Goal: Complete application form

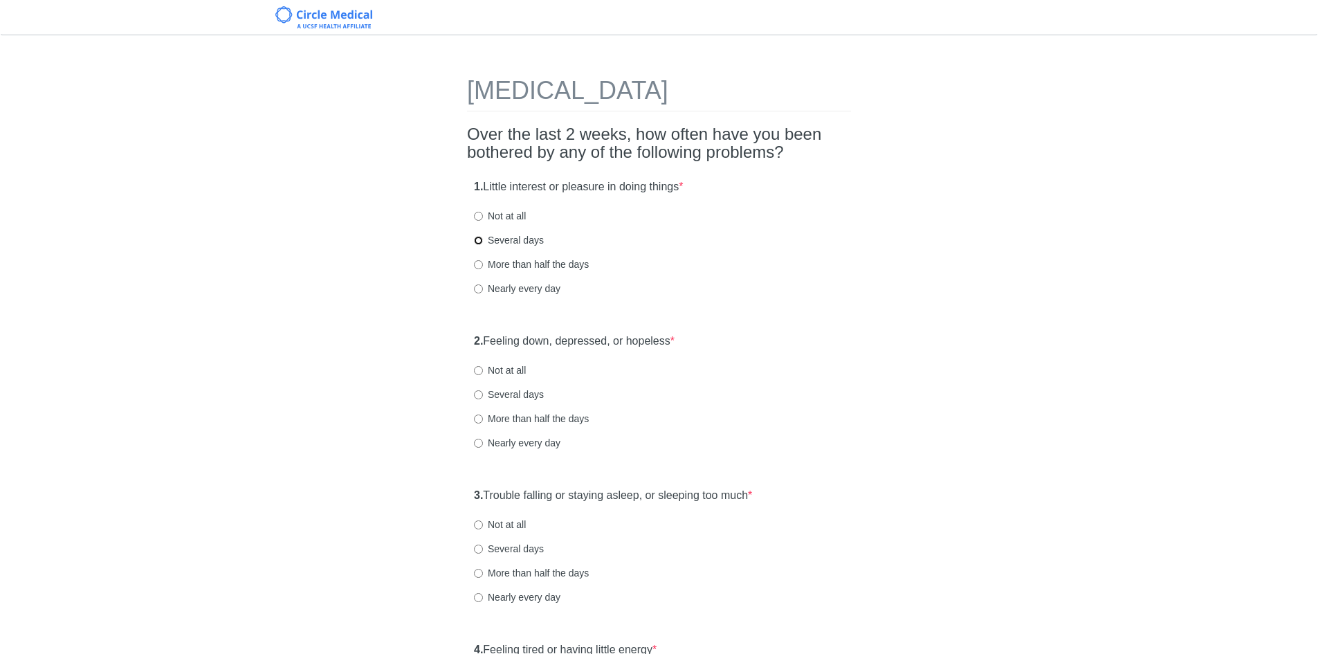
click at [481, 244] on input "Several days" at bounding box center [478, 240] width 9 height 9
radio input "true"
click at [479, 216] on input "Not at all" at bounding box center [478, 216] width 9 height 9
radio input "true"
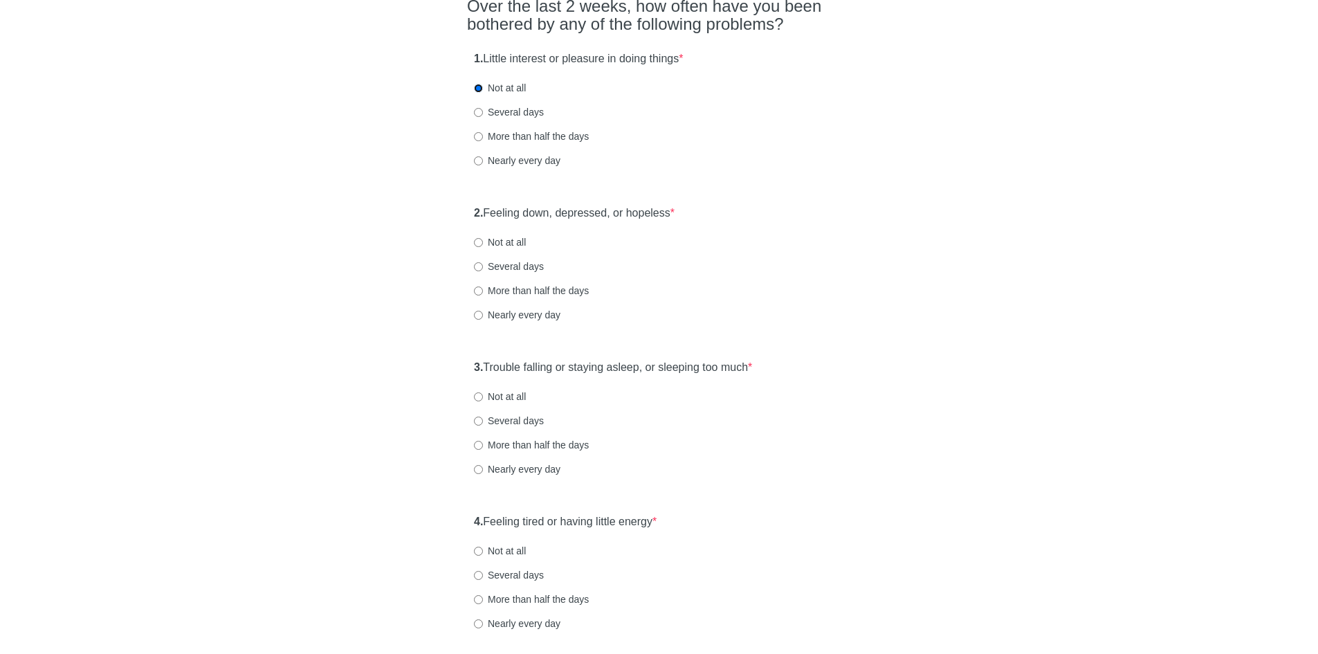
scroll to position [138, 0]
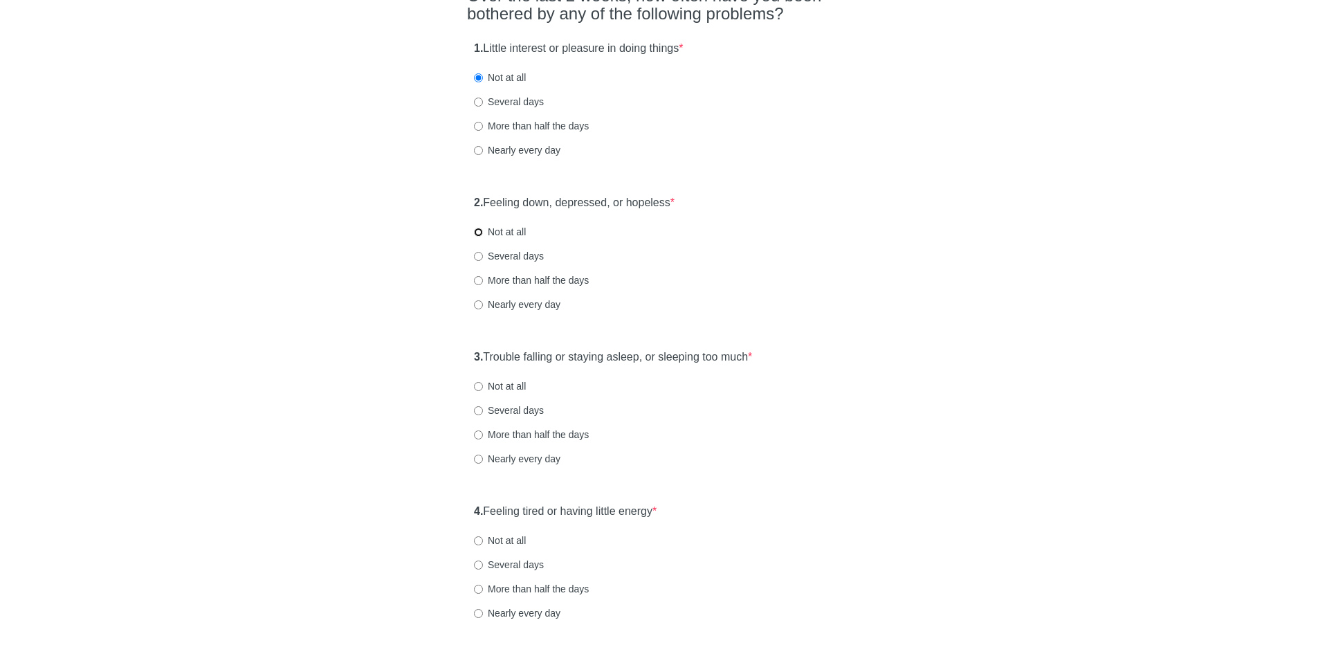
click at [481, 234] on input "Not at all" at bounding box center [478, 232] width 9 height 9
radio input "true"
click at [481, 106] on input "Several days" at bounding box center [478, 102] width 9 height 9
radio input "true"
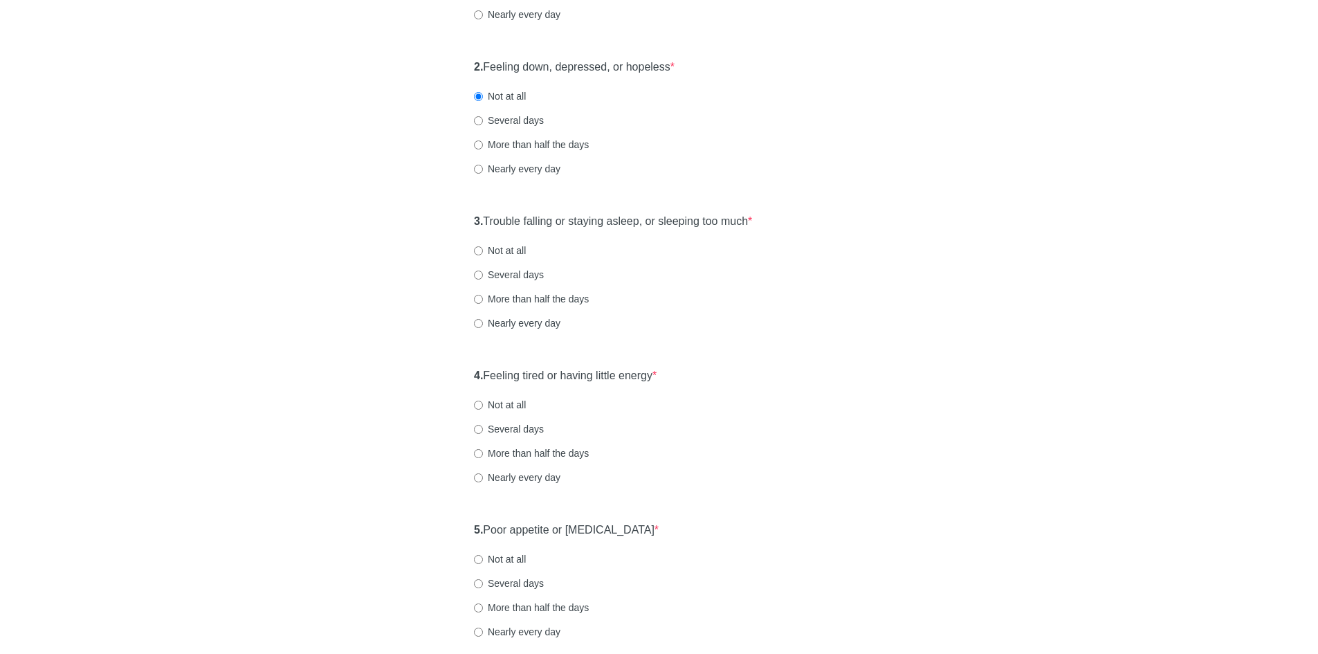
scroll to position [277, 0]
click at [480, 121] on input "Several days" at bounding box center [478, 117] width 9 height 9
radio input "true"
click at [479, 272] on input "Several days" at bounding box center [478, 272] width 9 height 9
radio input "true"
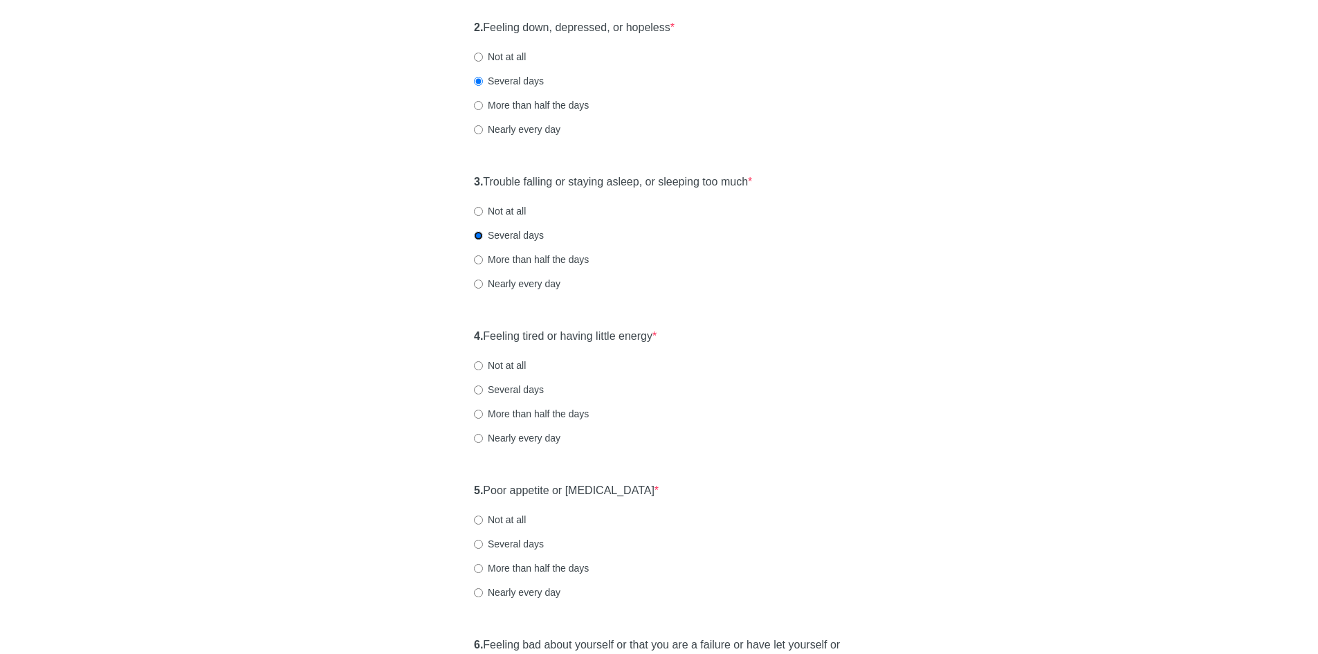
scroll to position [346, 0]
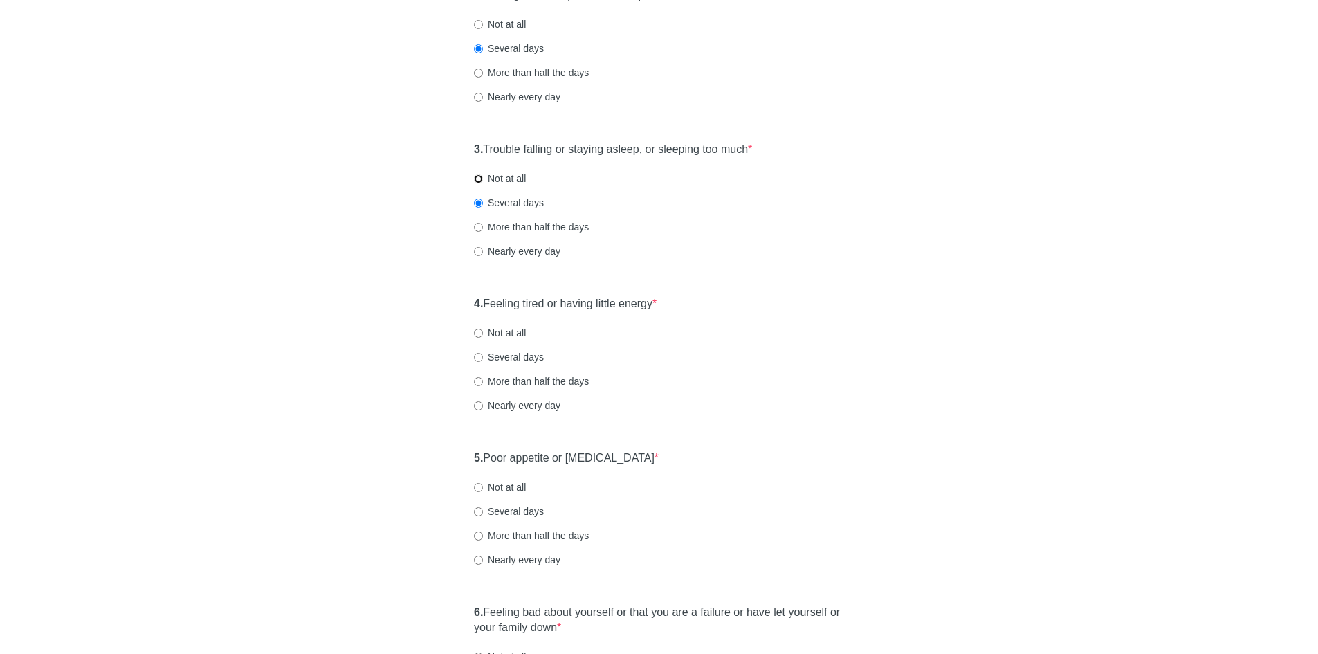
click at [477, 181] on input "Not at all" at bounding box center [478, 178] width 9 height 9
radio input "true"
click at [476, 210] on div "3. Trouble falling or staying asleep, or sleeping too much * Not at all Several…" at bounding box center [659, 207] width 384 height 144
click at [480, 201] on input "Several days" at bounding box center [478, 203] width 9 height 9
radio input "true"
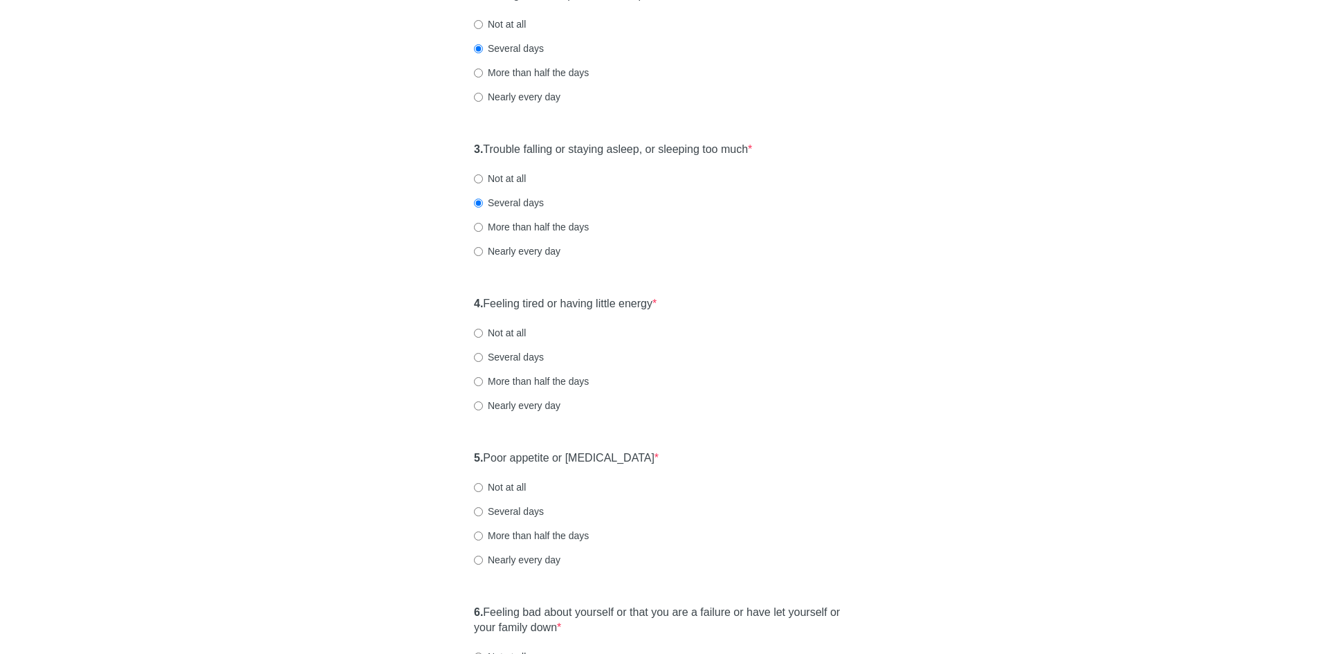
click at [479, 362] on label "Several days" at bounding box center [509, 357] width 70 height 14
click at [479, 362] on input "Several days" at bounding box center [478, 357] width 9 height 9
radio input "true"
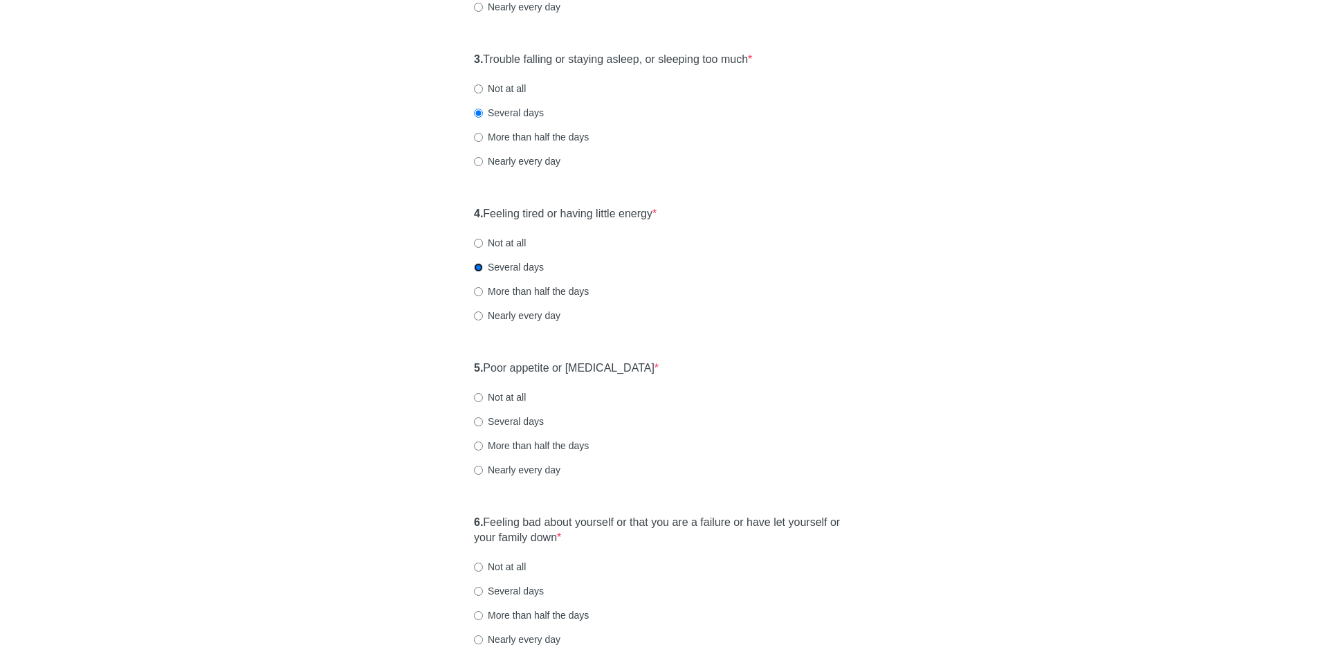
scroll to position [623, 0]
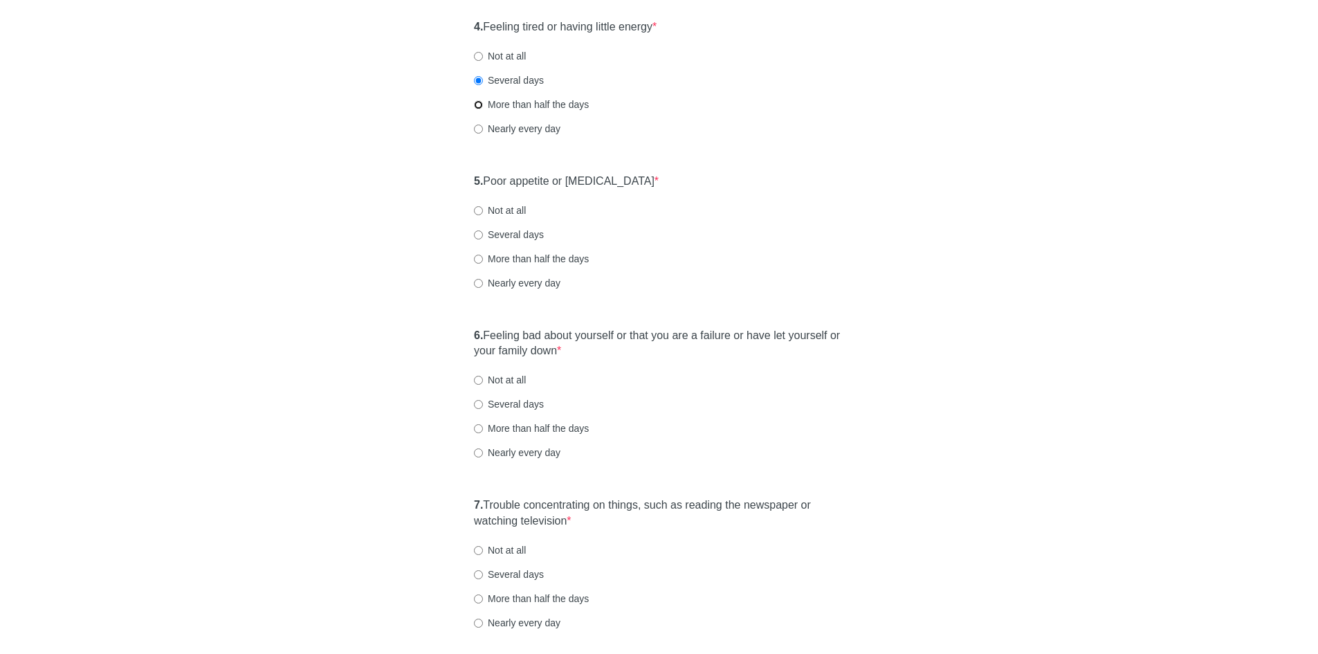
click at [478, 102] on input "More than half the days" at bounding box center [478, 104] width 9 height 9
radio input "true"
click at [477, 232] on input "Several days" at bounding box center [478, 234] width 9 height 9
radio input "true"
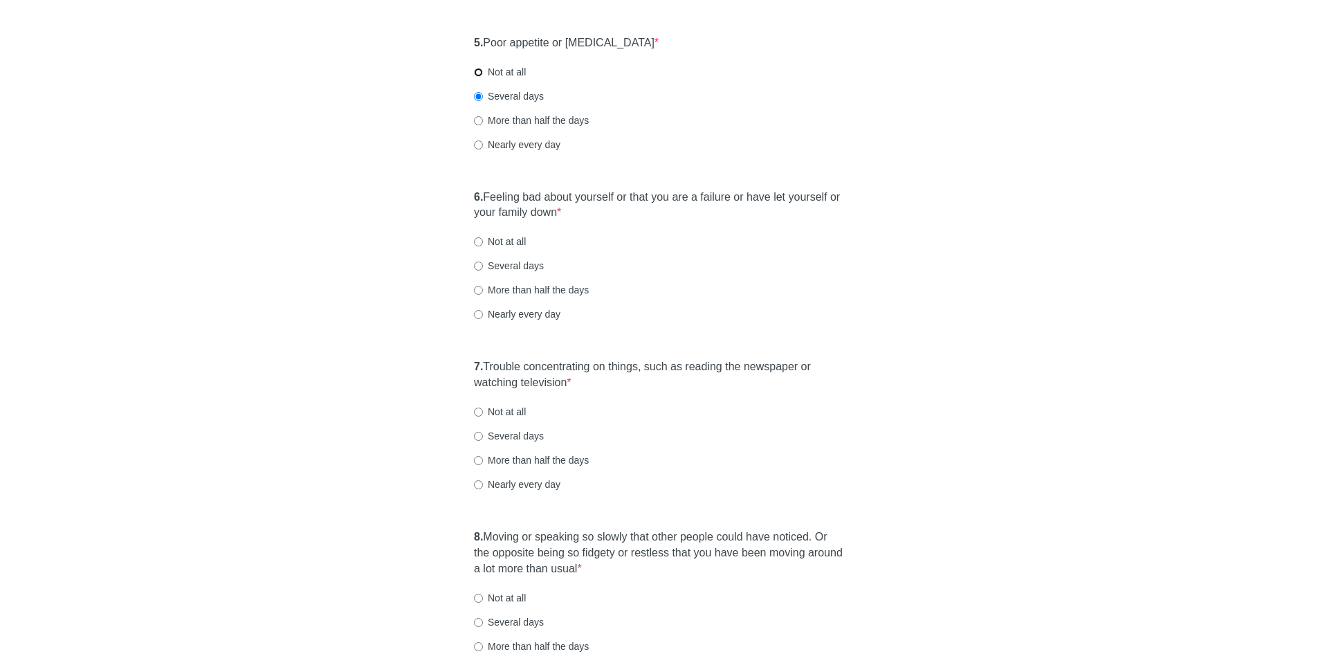
click at [479, 75] on input "Not at all" at bounding box center [478, 72] width 9 height 9
radio input "true"
click at [488, 242] on label "Not at all" at bounding box center [500, 242] width 52 height 14
click at [483, 242] on input "Not at all" at bounding box center [478, 241] width 9 height 9
radio input "true"
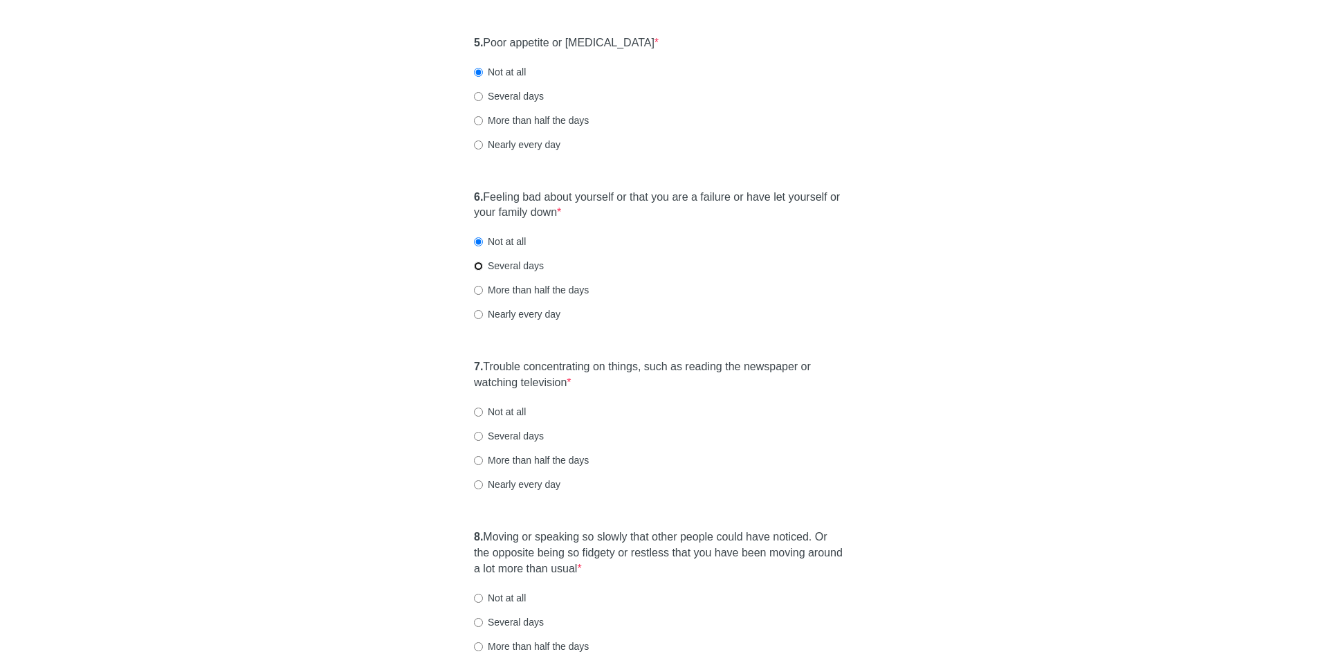
click at [479, 262] on input "Several days" at bounding box center [478, 265] width 9 height 9
radio input "true"
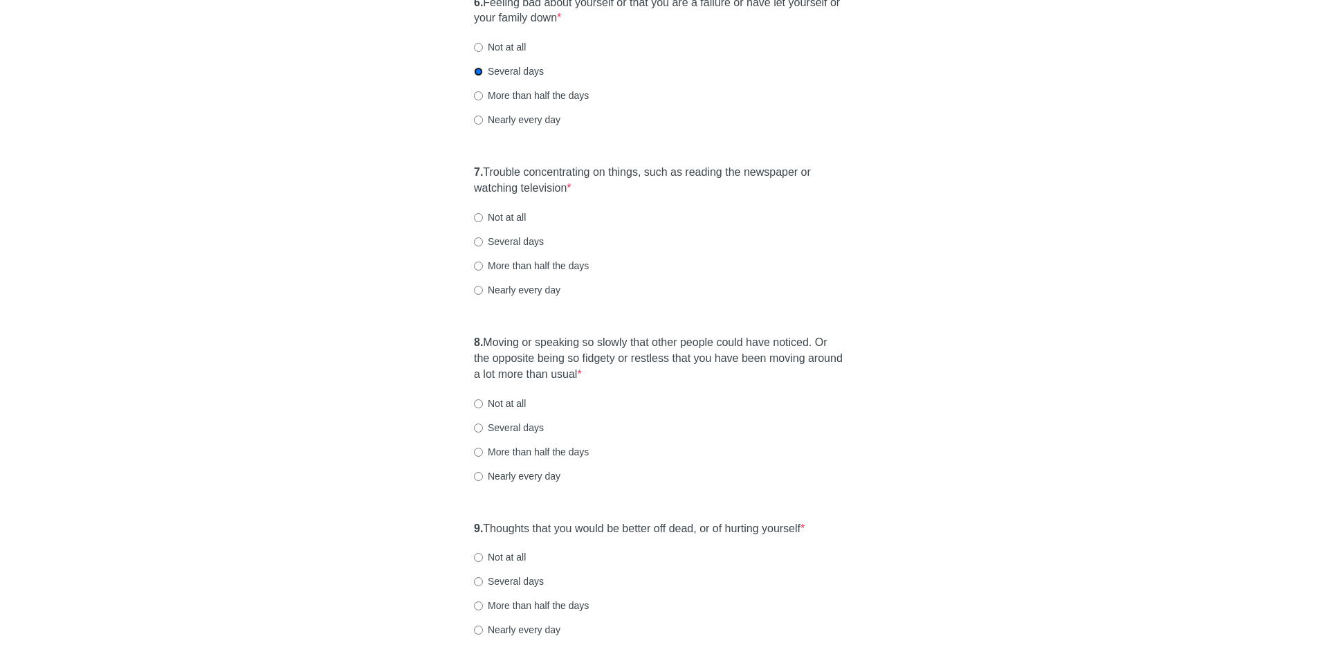
scroll to position [969, 0]
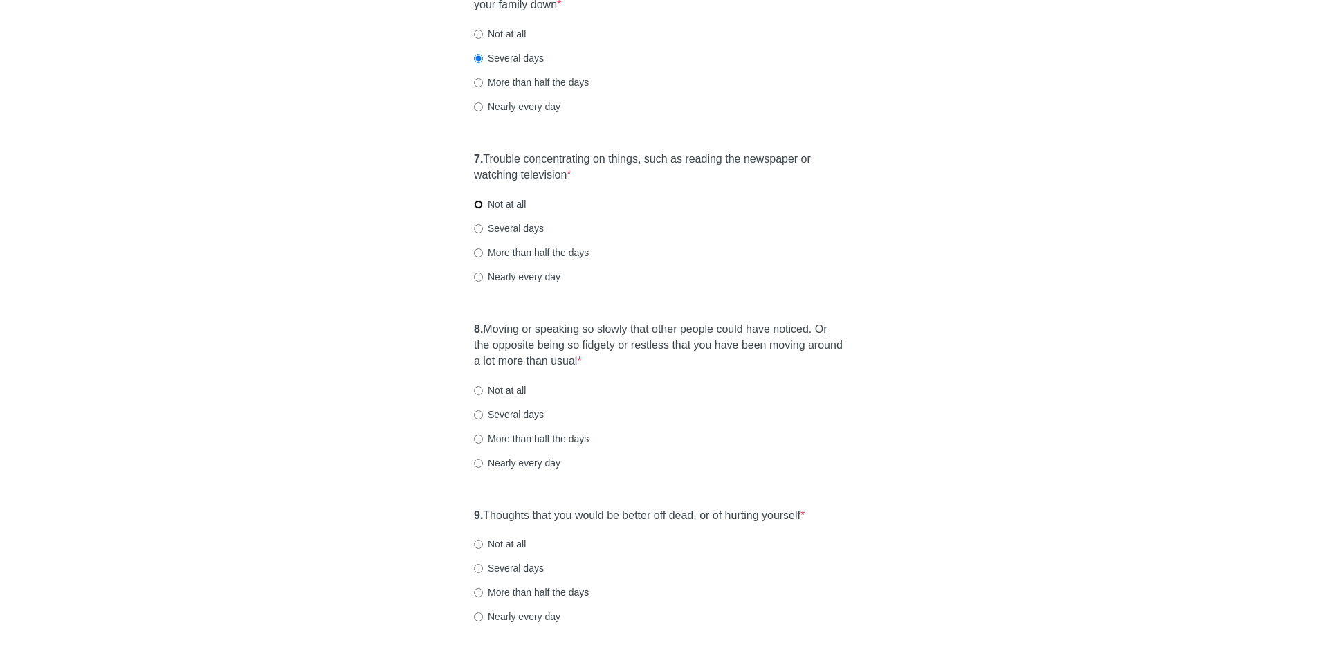
click at [479, 200] on input "Not at all" at bounding box center [478, 204] width 9 height 9
radio input "true"
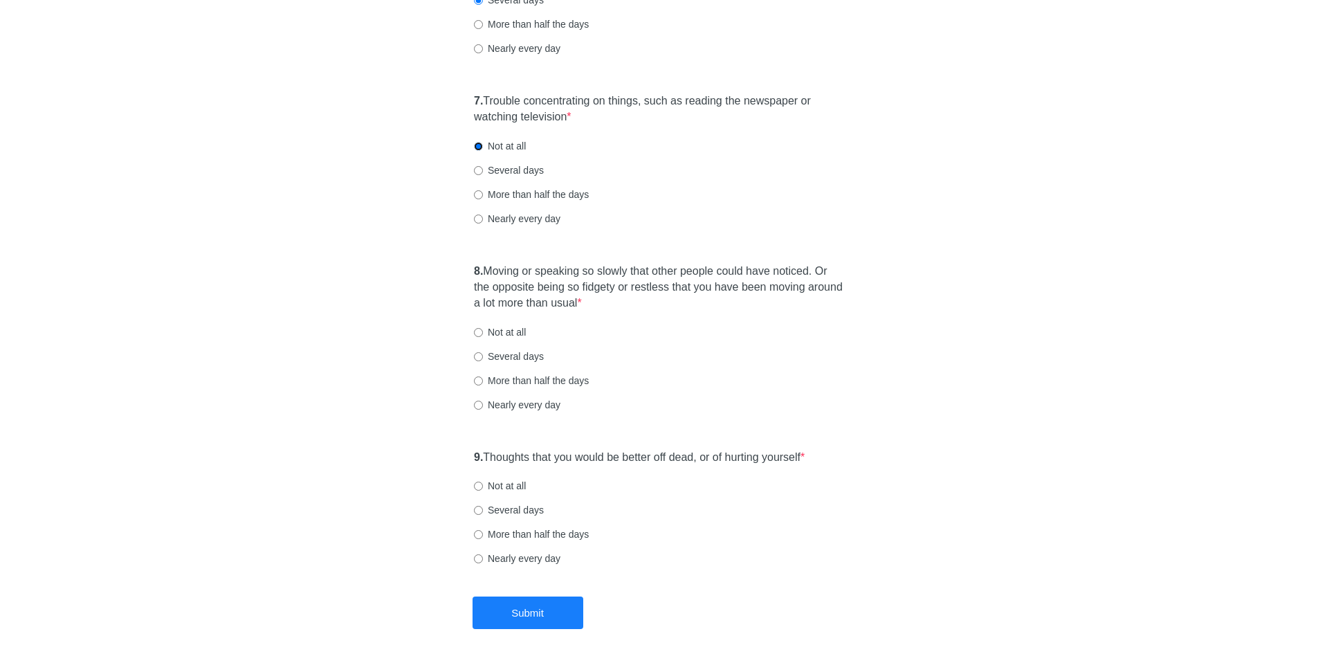
scroll to position [1085, 0]
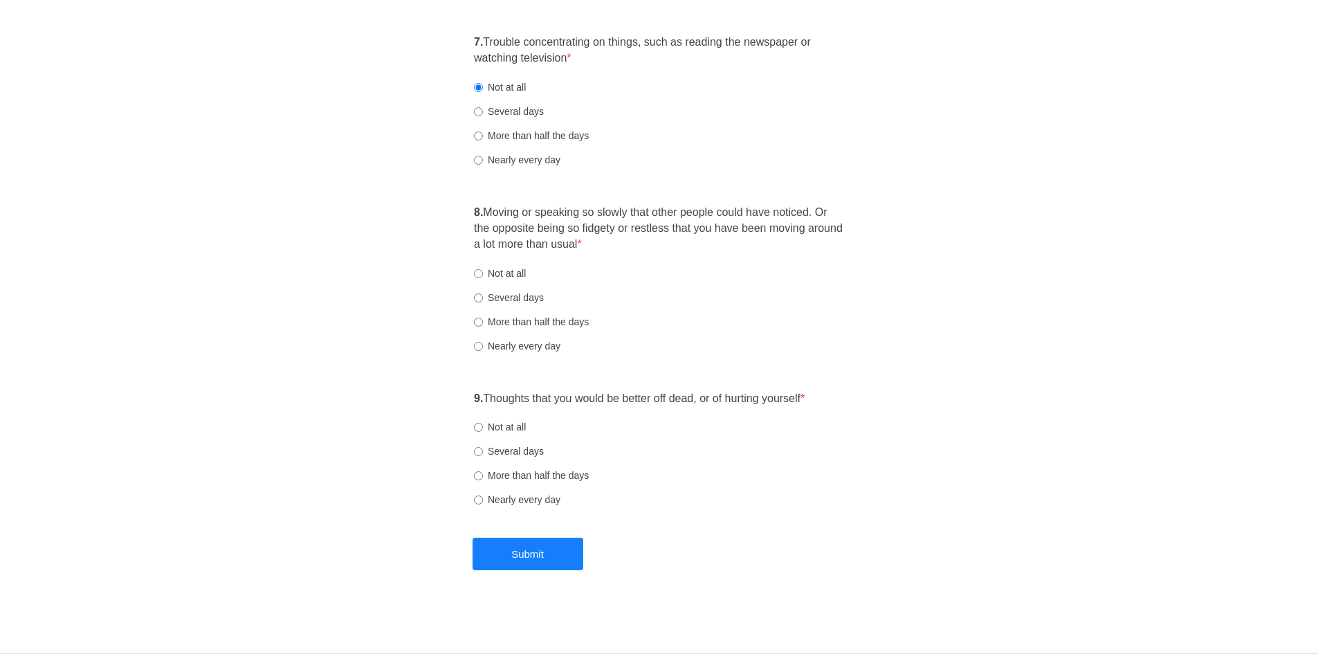
click at [485, 271] on label "Not at all" at bounding box center [500, 273] width 52 height 14
click at [483, 271] on input "Not at all" at bounding box center [478, 273] width 9 height 9
radio input "true"
click at [479, 298] on input "Several days" at bounding box center [478, 297] width 9 height 9
radio input "true"
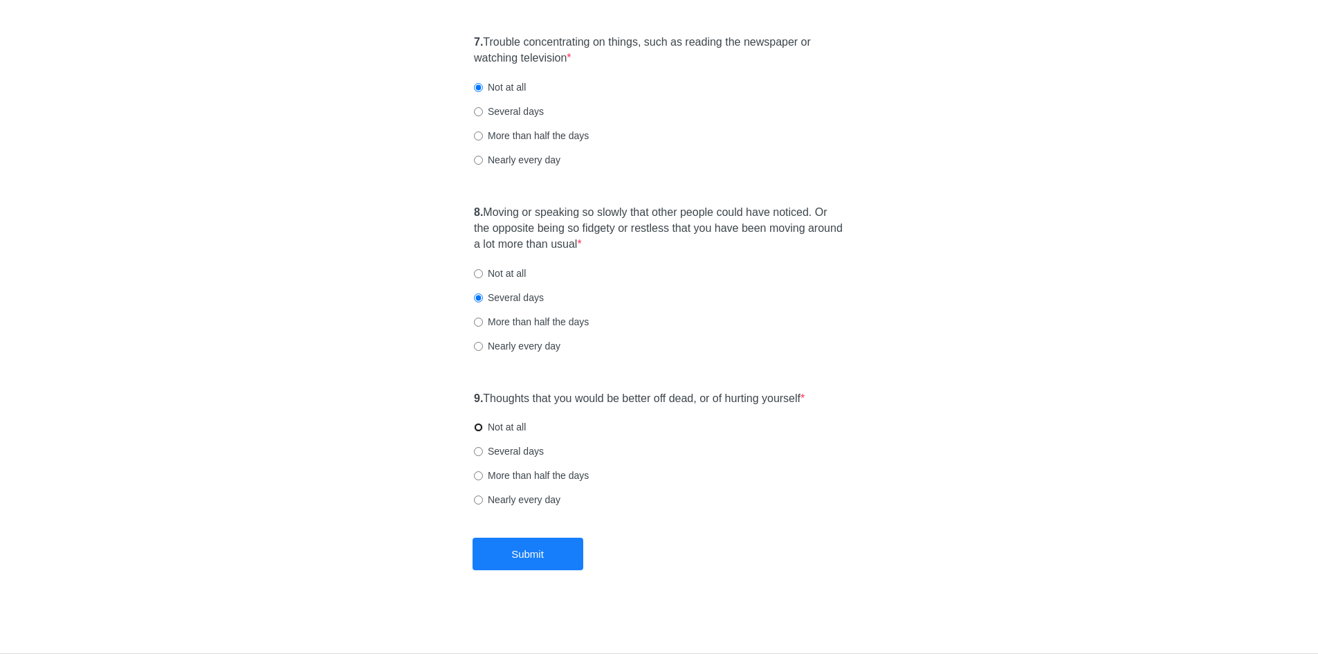
click at [478, 425] on input "Not at all" at bounding box center [478, 427] width 9 height 9
radio input "true"
click at [529, 553] on button "Submit" at bounding box center [527, 554] width 111 height 33
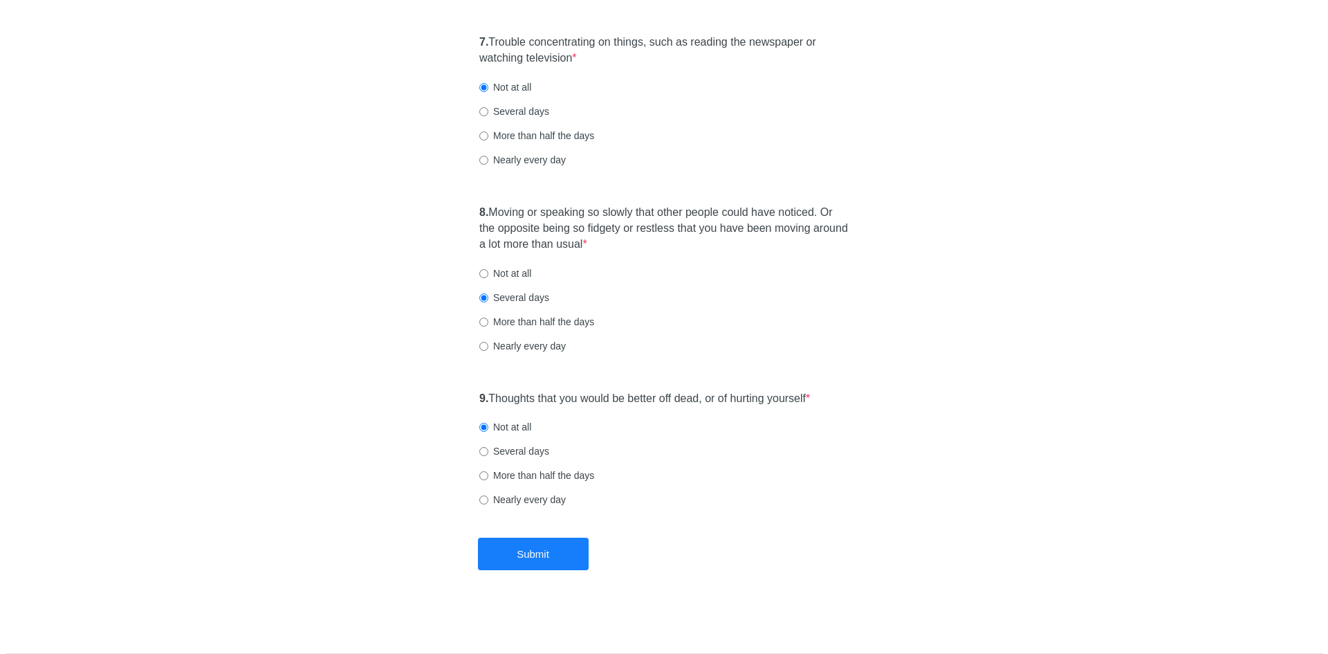
scroll to position [0, 0]
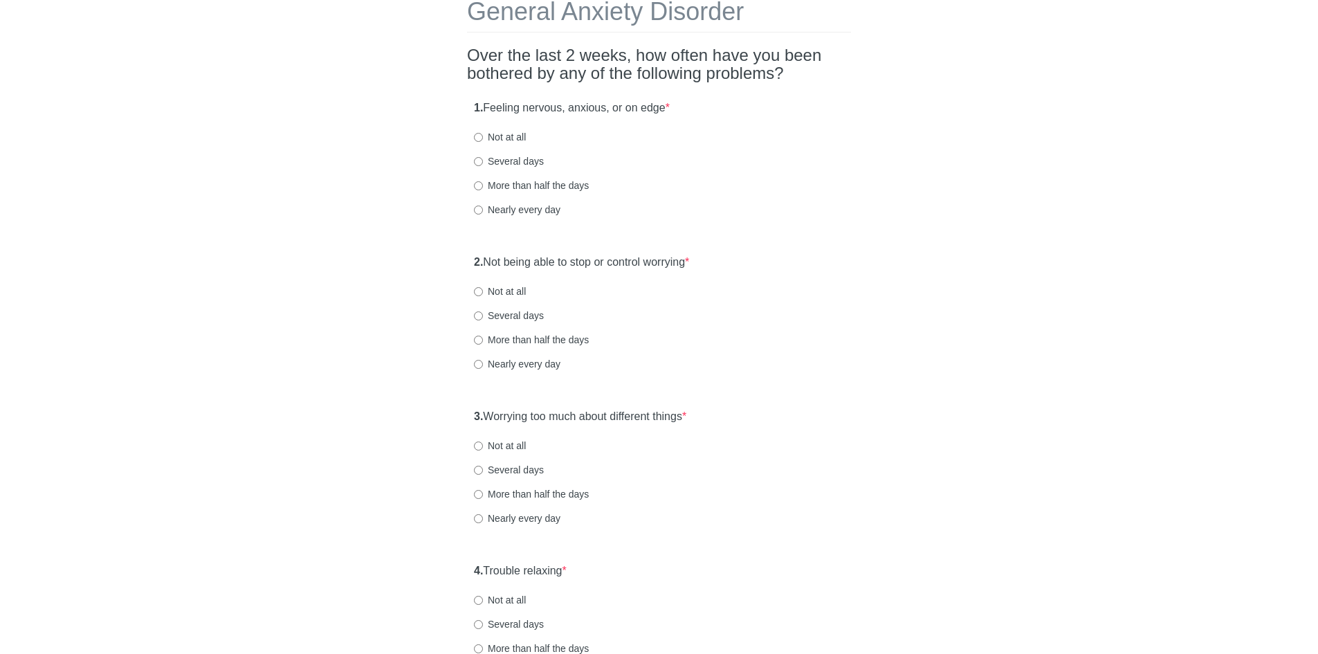
scroll to position [138, 0]
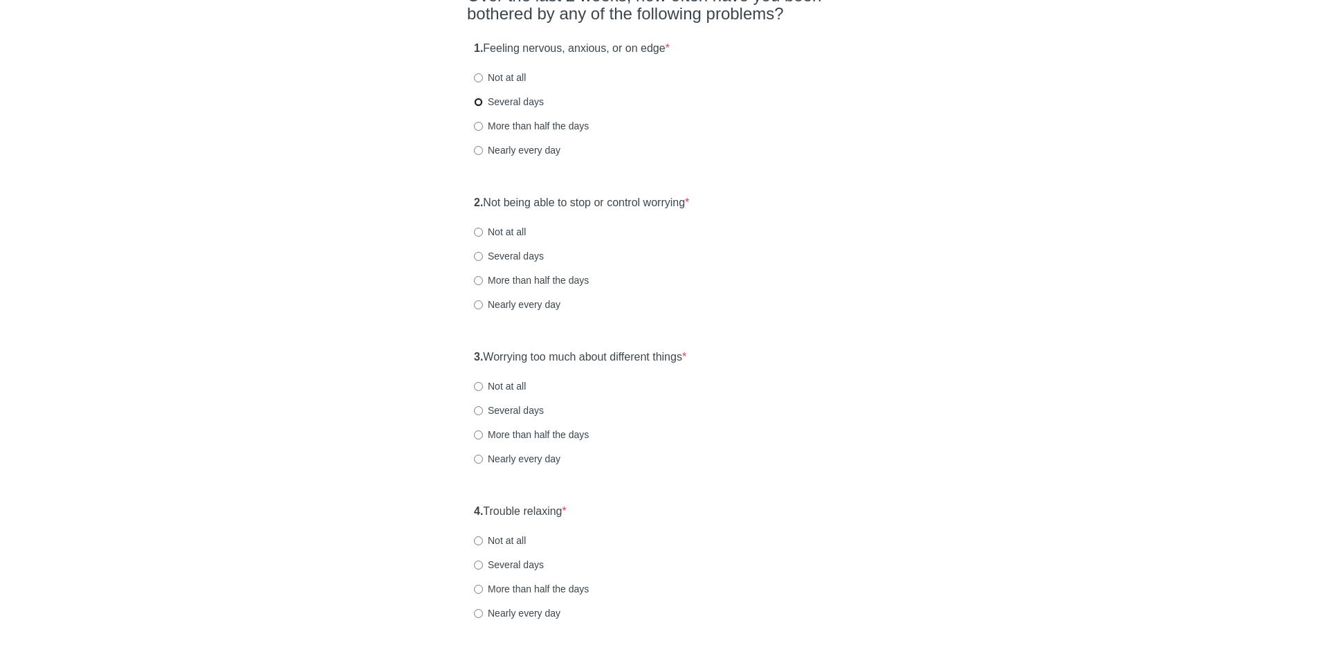
click at [481, 100] on input "Several days" at bounding box center [478, 102] width 9 height 9
radio input "true"
click at [482, 257] on input "Several days" at bounding box center [478, 256] width 9 height 9
radio input "true"
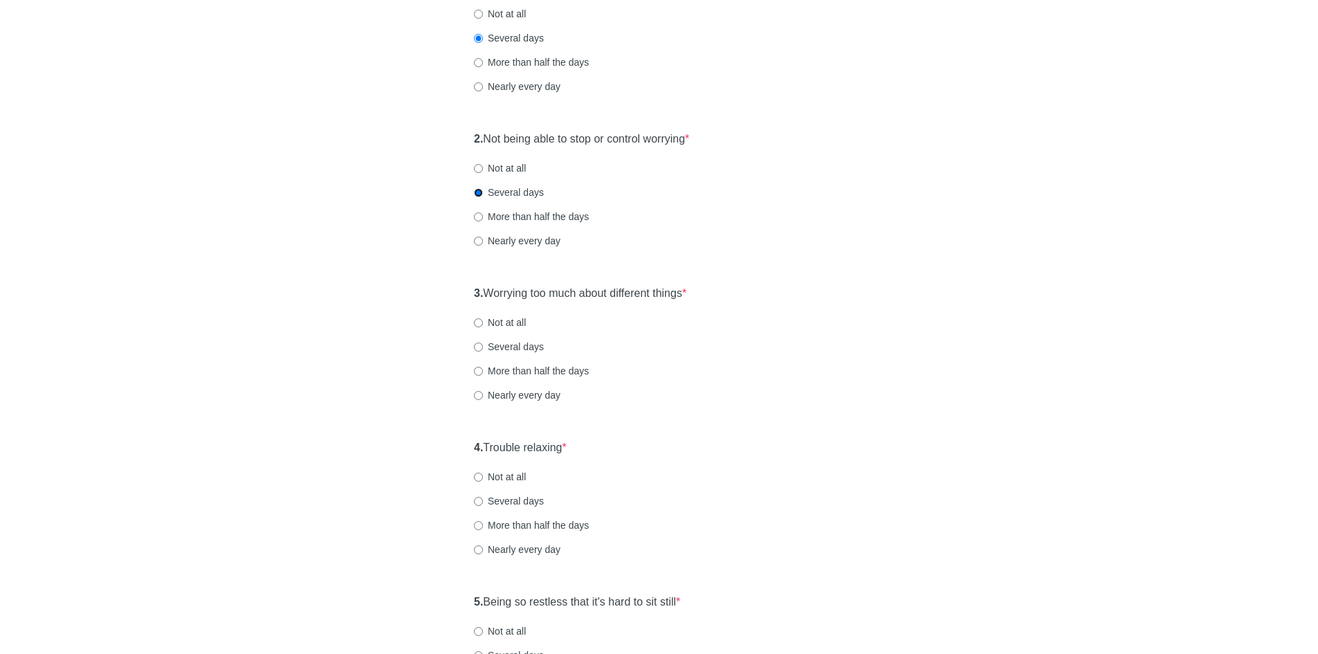
scroll to position [277, 0]
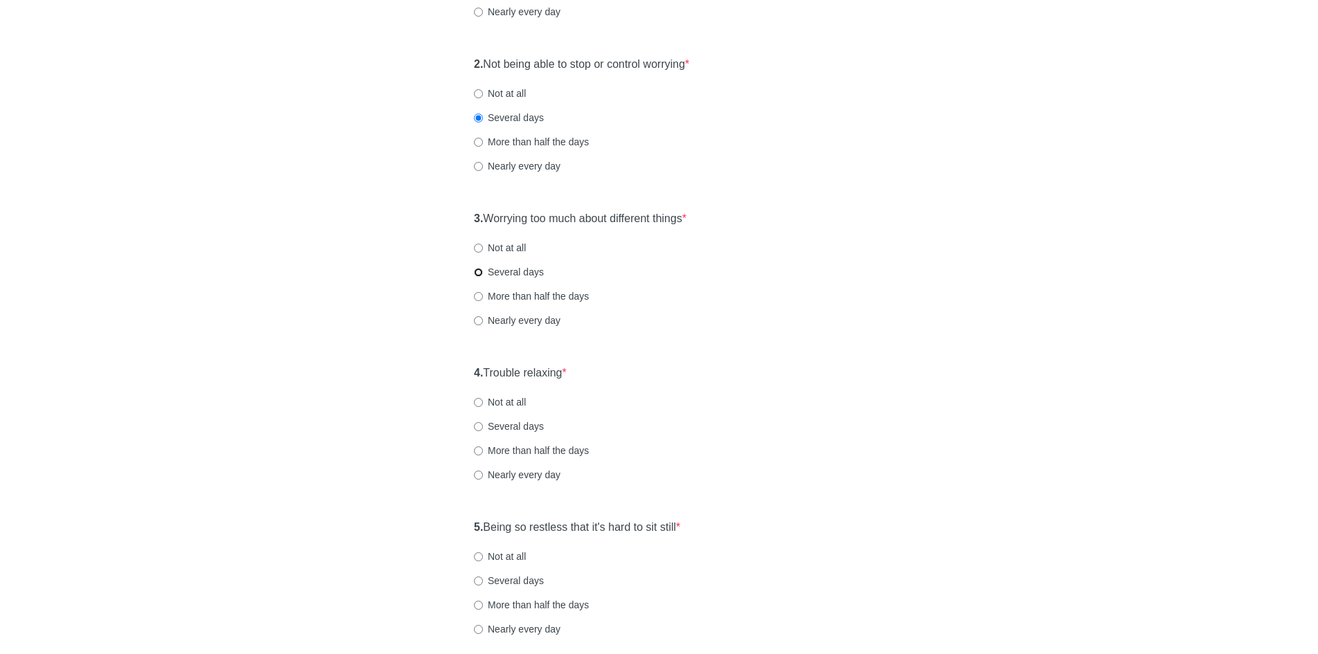
click at [479, 273] on input "Several days" at bounding box center [478, 272] width 9 height 9
radio input "true"
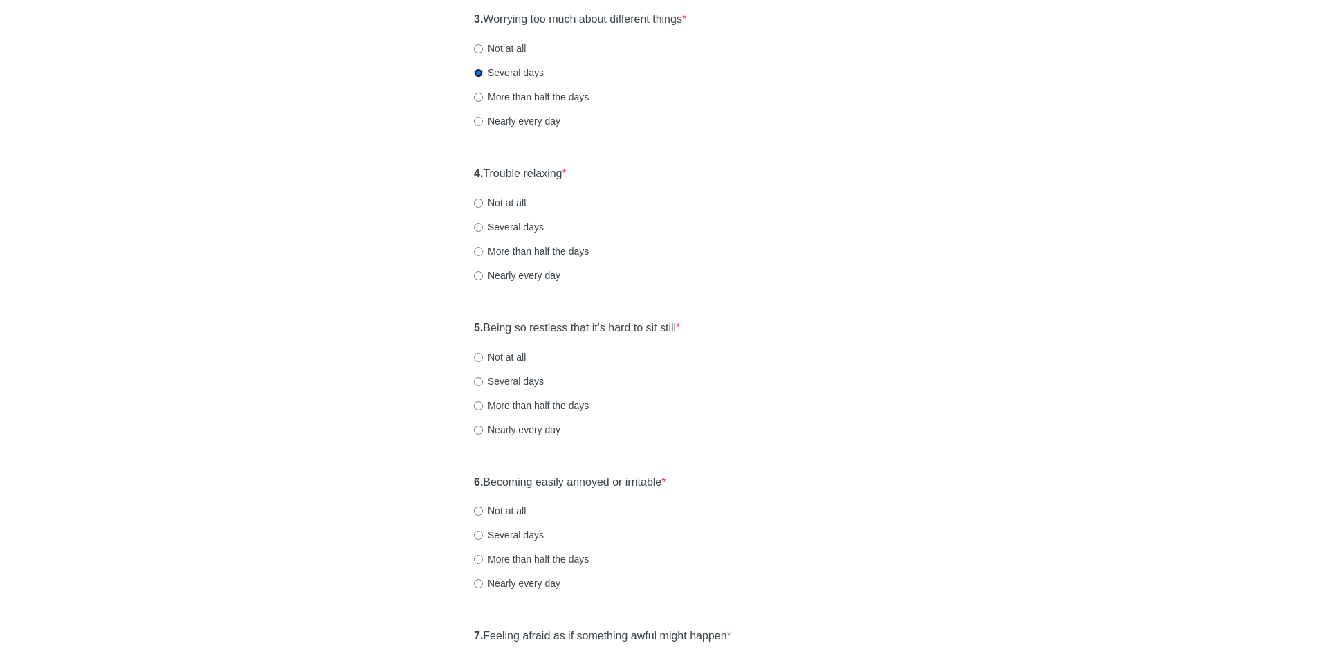
scroll to position [484, 0]
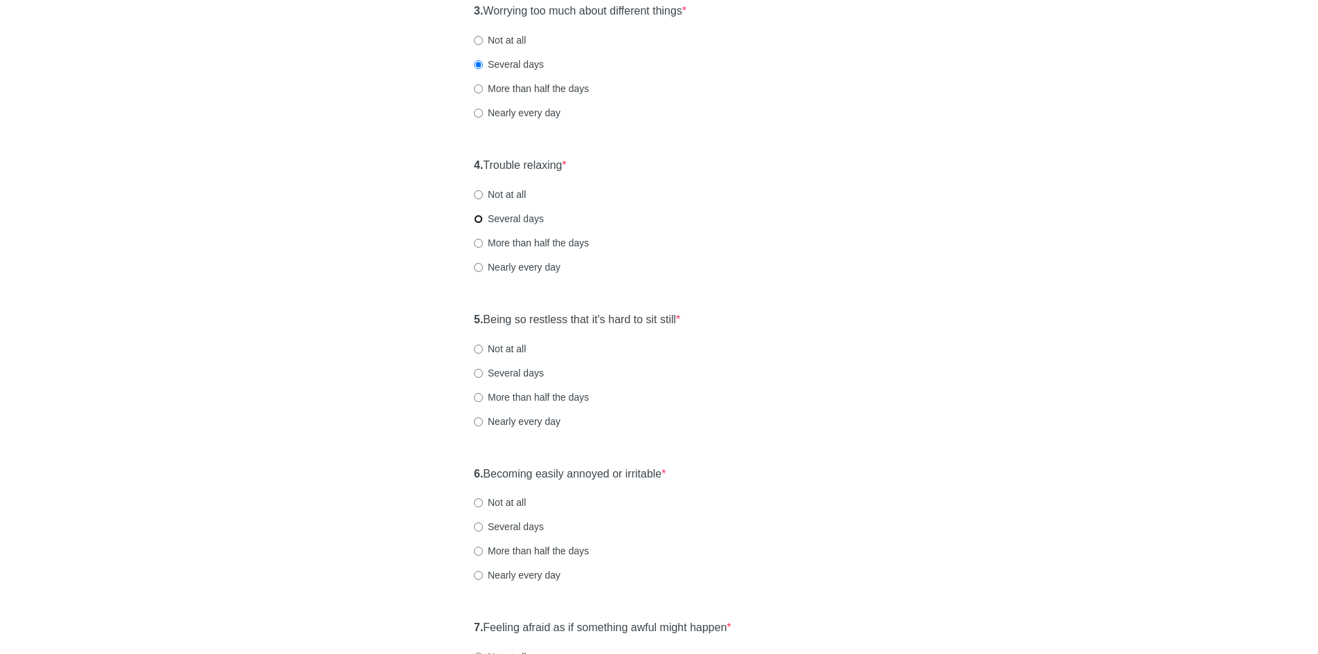
click at [479, 216] on input "Several days" at bounding box center [478, 218] width 9 height 9
radio input "true"
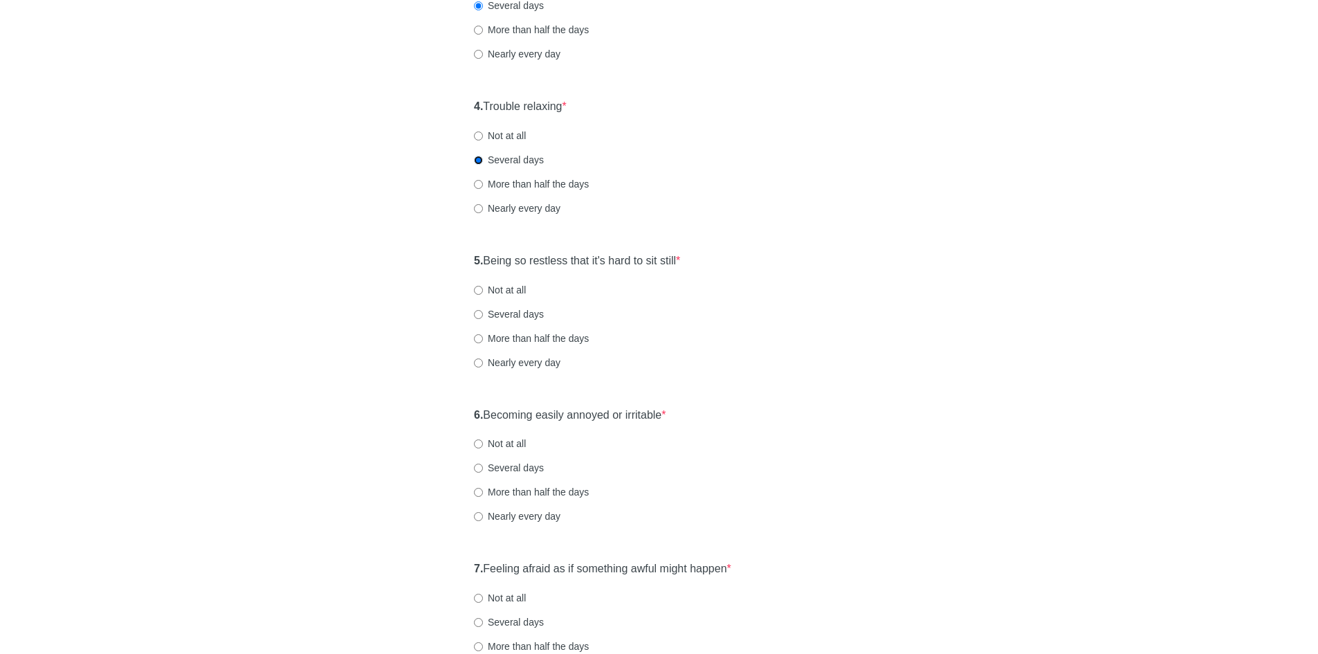
scroll to position [623, 0]
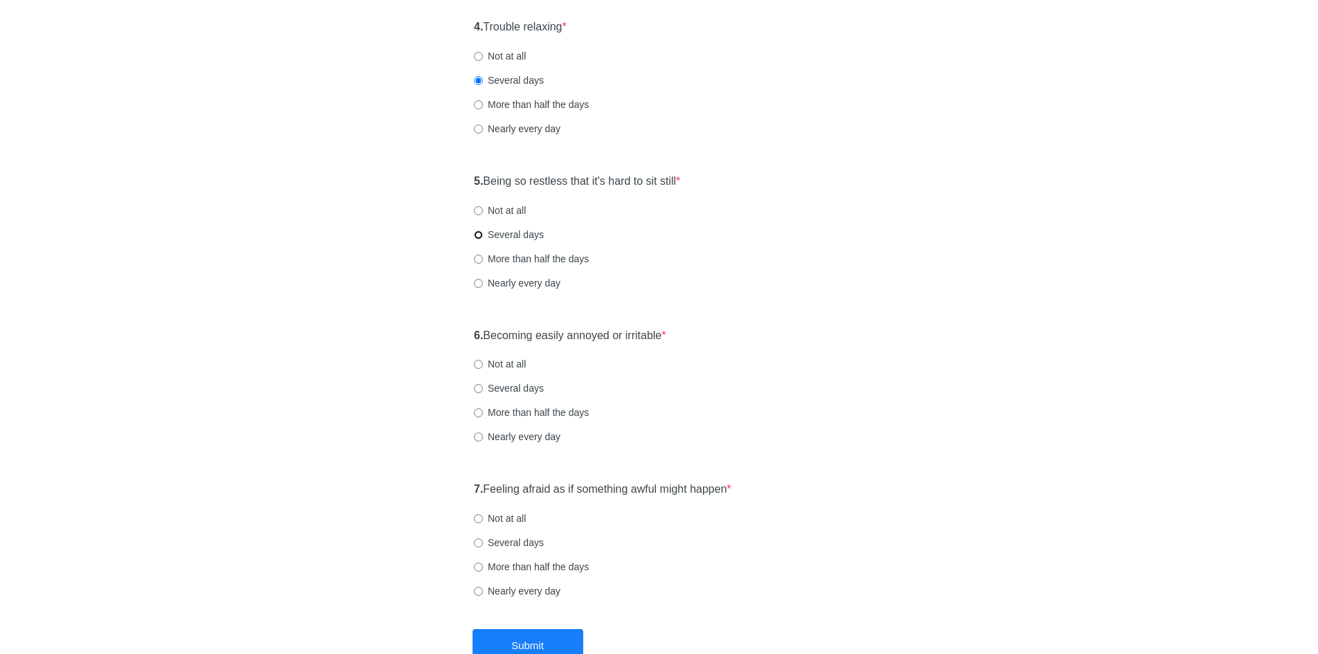
click at [481, 236] on input "Several days" at bounding box center [478, 234] width 9 height 9
radio input "true"
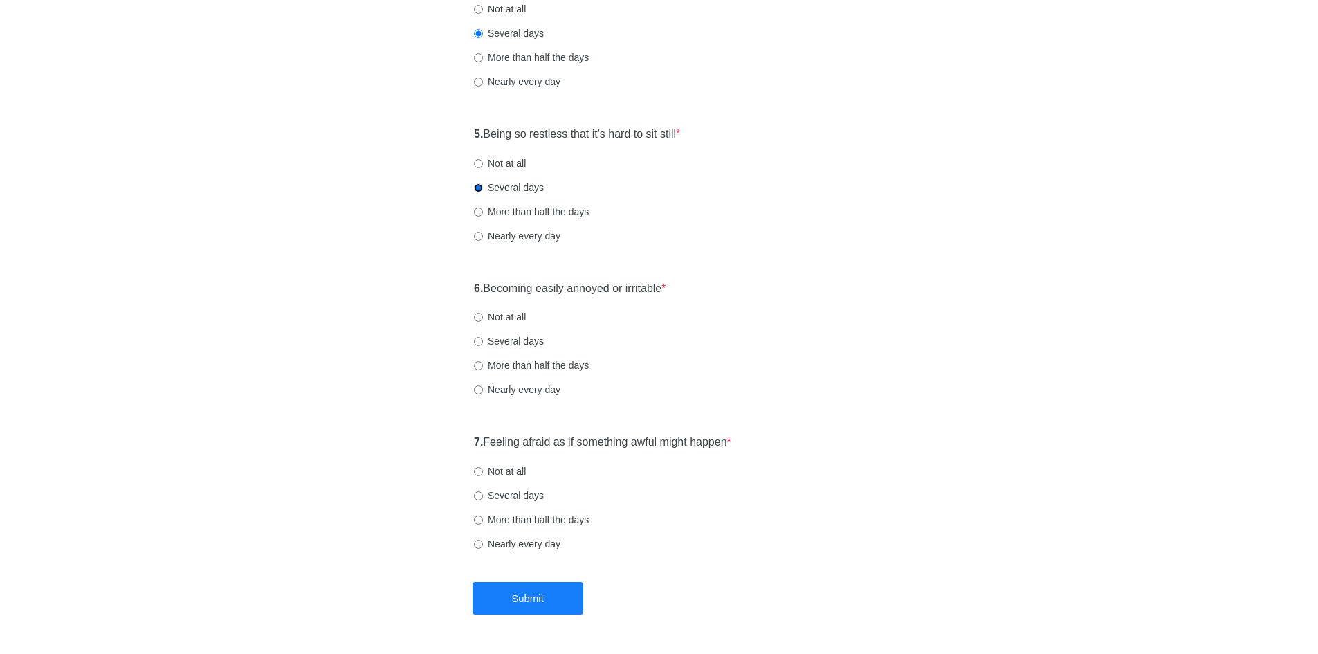
scroll to position [645, 0]
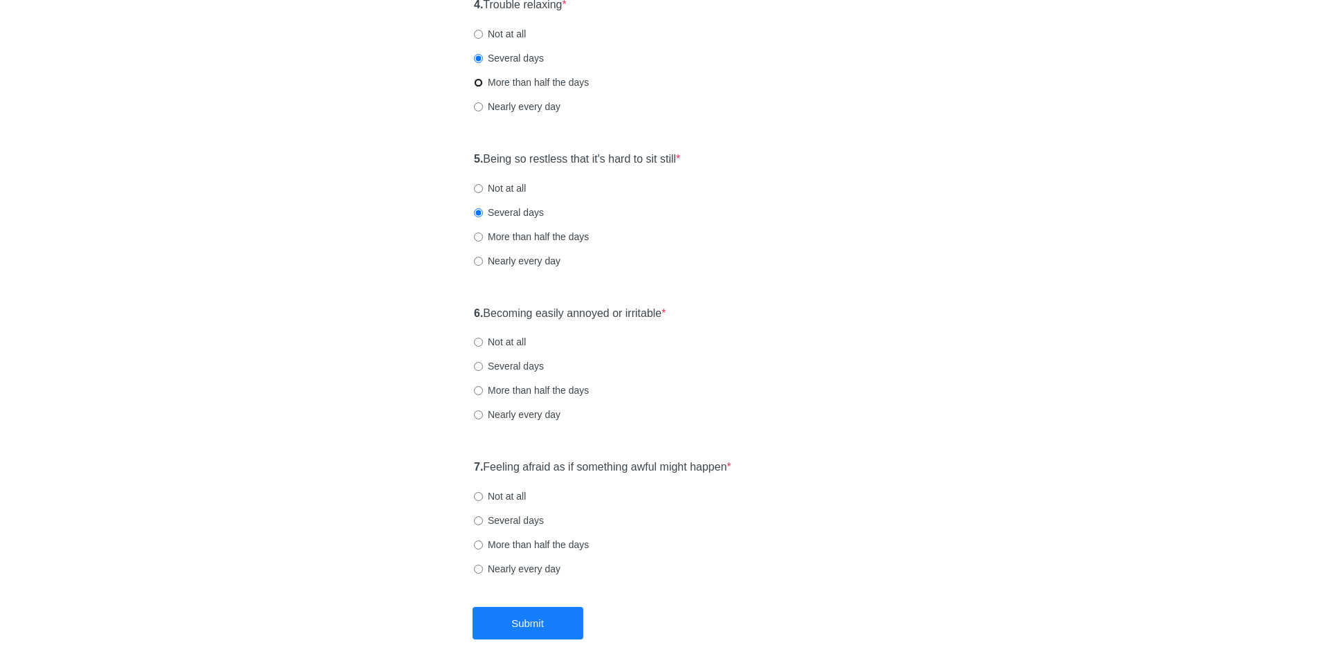
click at [479, 79] on input "More than half the days" at bounding box center [478, 82] width 9 height 9
radio input "true"
click at [481, 185] on input "Not at all" at bounding box center [478, 188] width 9 height 9
radio input "true"
click at [475, 209] on input "Several days" at bounding box center [478, 212] width 9 height 9
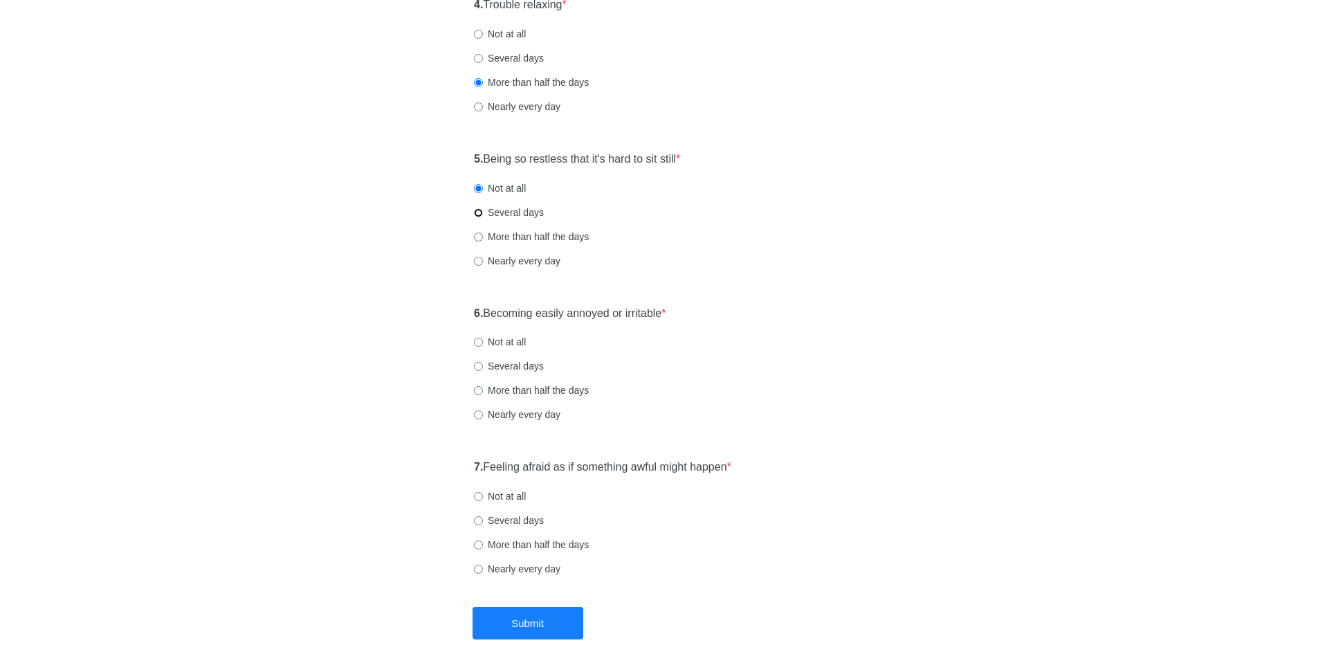
radio input "true"
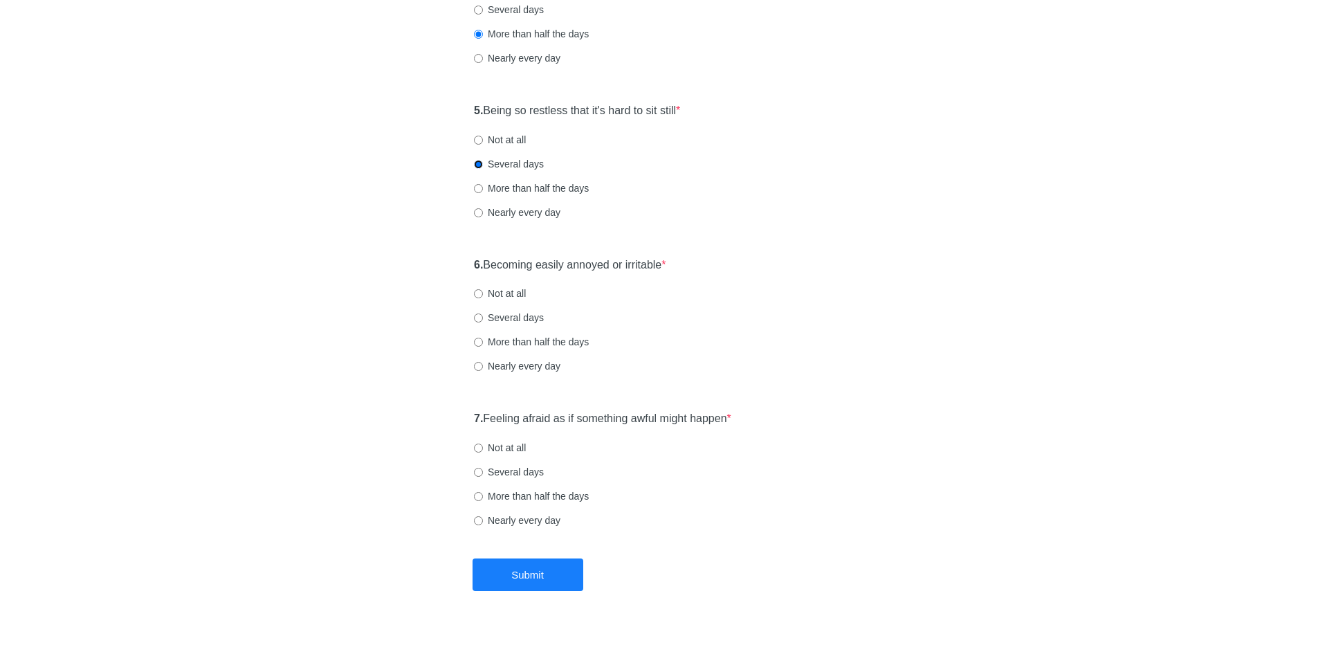
scroll to position [714, 0]
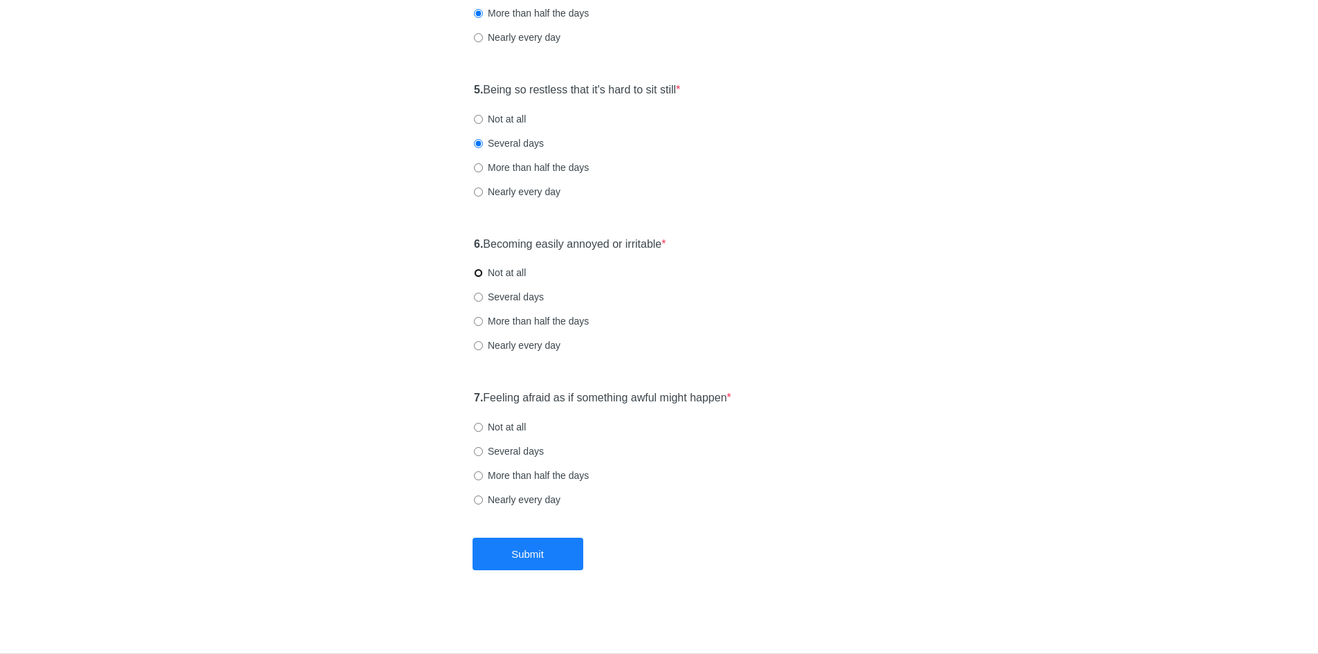
click at [480, 273] on input "Not at all" at bounding box center [478, 272] width 9 height 9
radio input "true"
click at [479, 324] on input "More than half the days" at bounding box center [478, 321] width 9 height 9
radio input "true"
click at [477, 299] on input "Several days" at bounding box center [478, 297] width 9 height 9
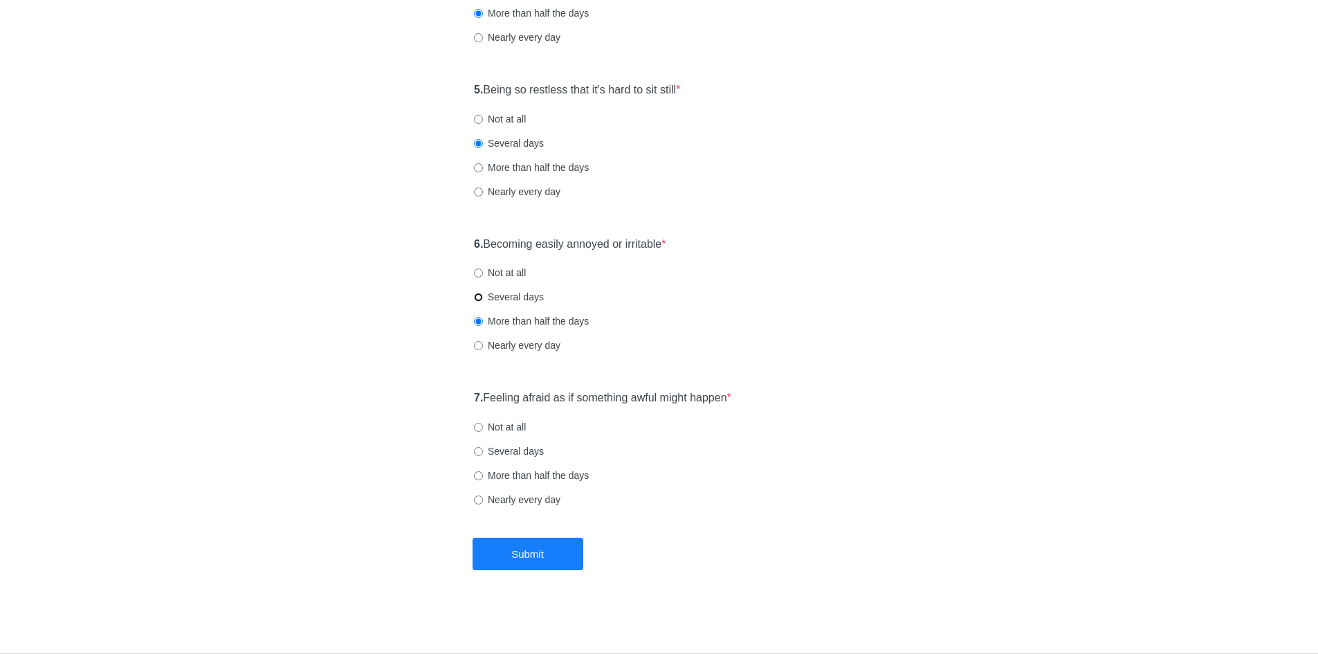
radio input "true"
click at [479, 264] on div "6. Becoming easily annoyed or irritable * Not at all Several days More than hal…" at bounding box center [659, 302] width 384 height 144
click at [481, 273] on input "Not at all" at bounding box center [478, 272] width 9 height 9
radio input "true"
click at [483, 300] on label "Several days" at bounding box center [509, 297] width 70 height 14
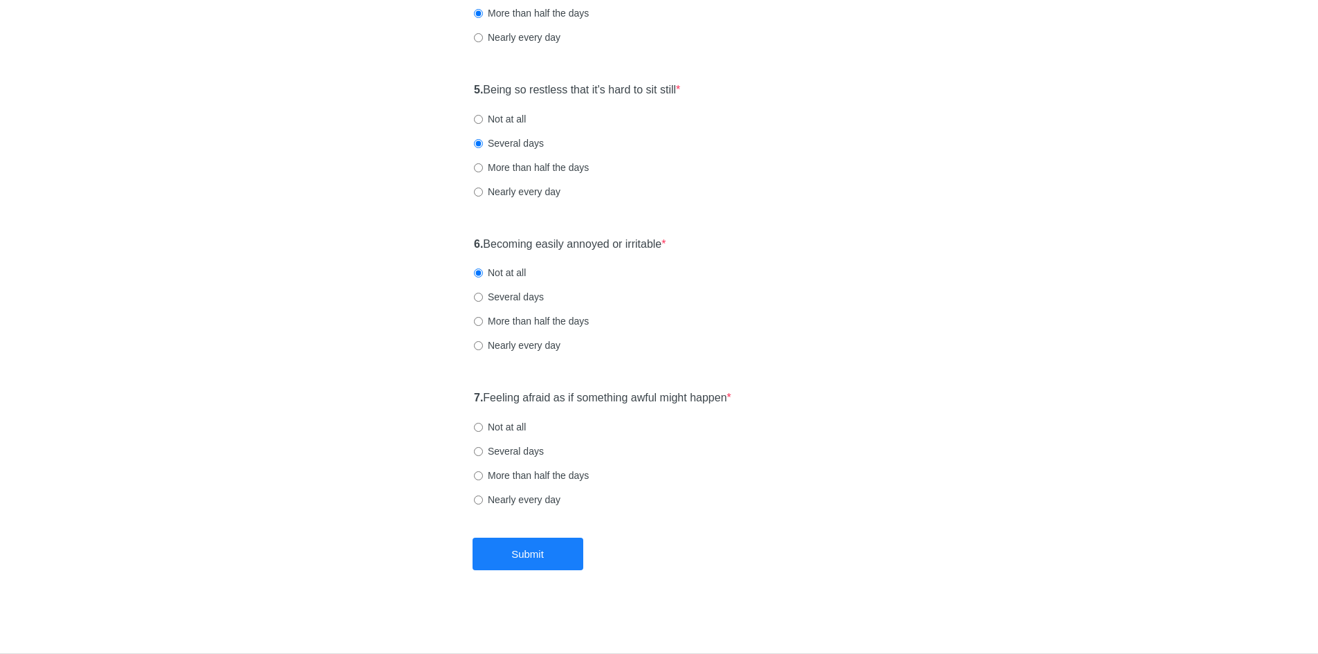
click at [483, 300] on input "Several days" at bounding box center [478, 297] width 9 height 9
radio input "true"
click at [479, 424] on input "Not at all" at bounding box center [478, 427] width 9 height 9
radio input "true"
click at [482, 452] on input "Several days" at bounding box center [478, 451] width 9 height 9
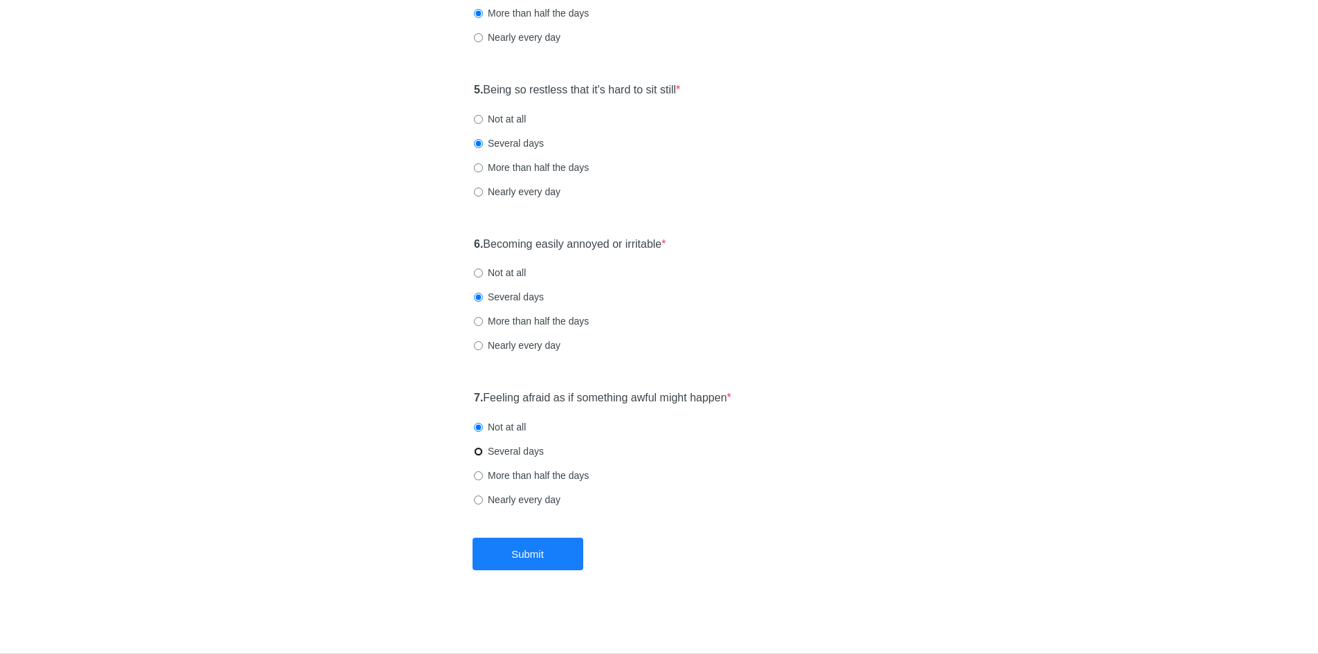
radio input "true"
drag, startPoint x: 543, startPoint y: 557, endPoint x: 551, endPoint y: 549, distance: 10.8
click at [545, 556] on button "Submit" at bounding box center [527, 554] width 111 height 33
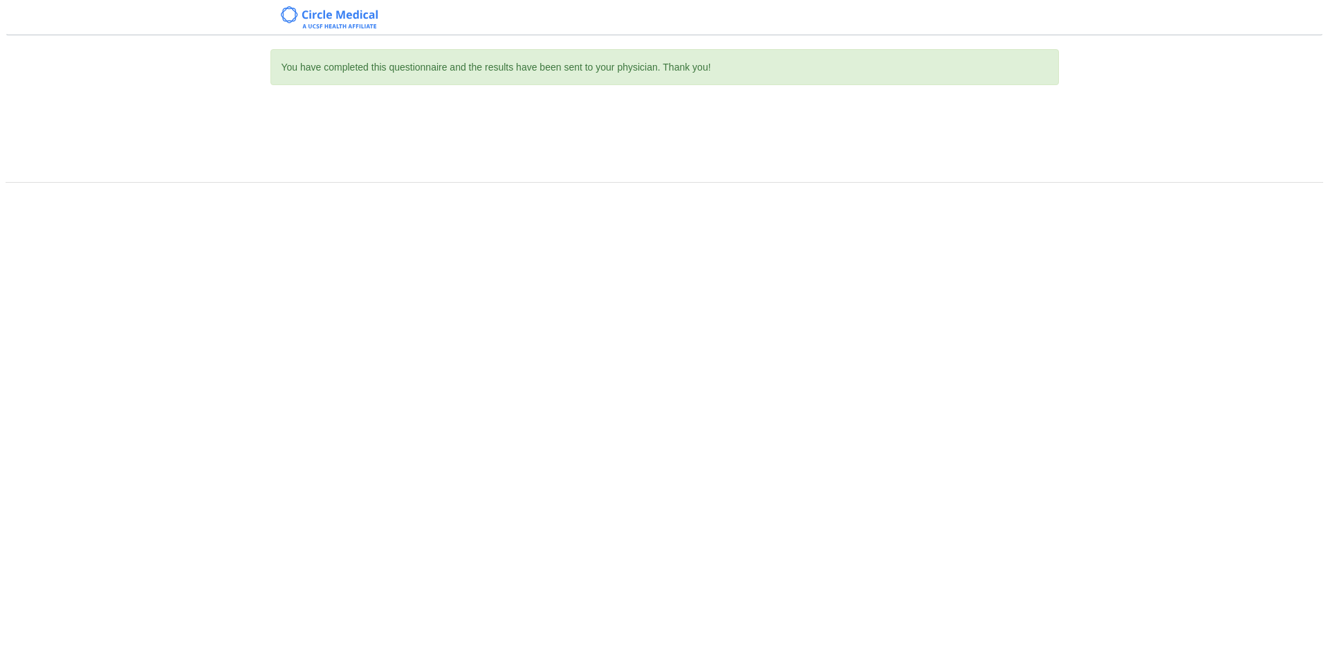
scroll to position [0, 0]
